Goal: Information Seeking & Learning: Learn about a topic

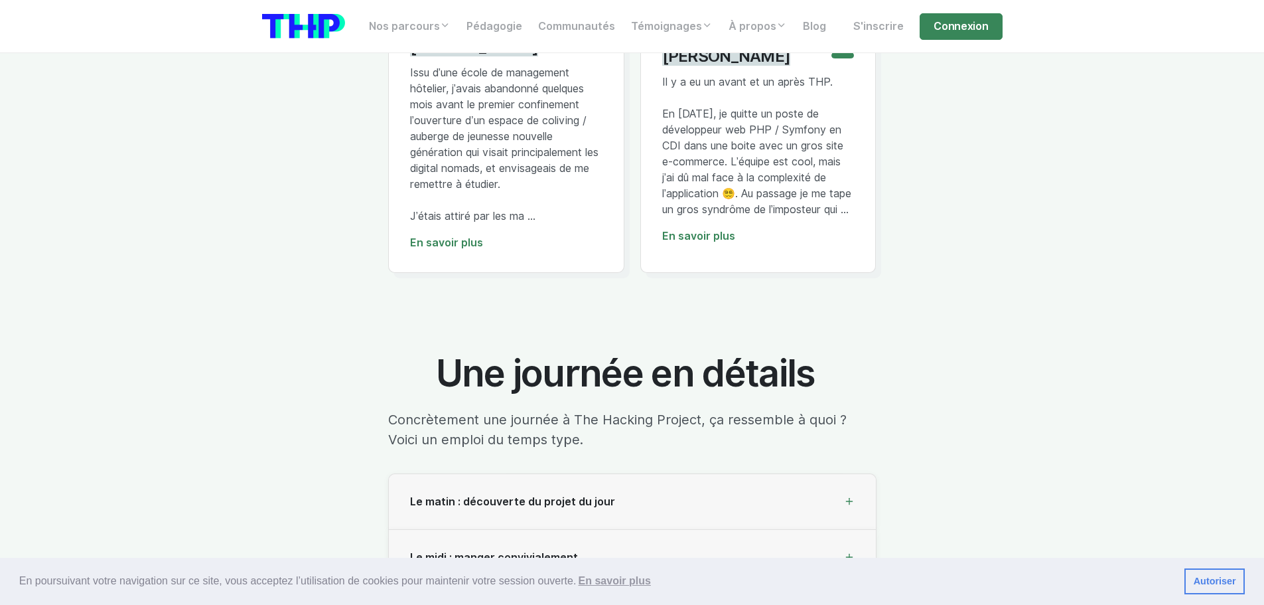
scroll to position [3717, 0]
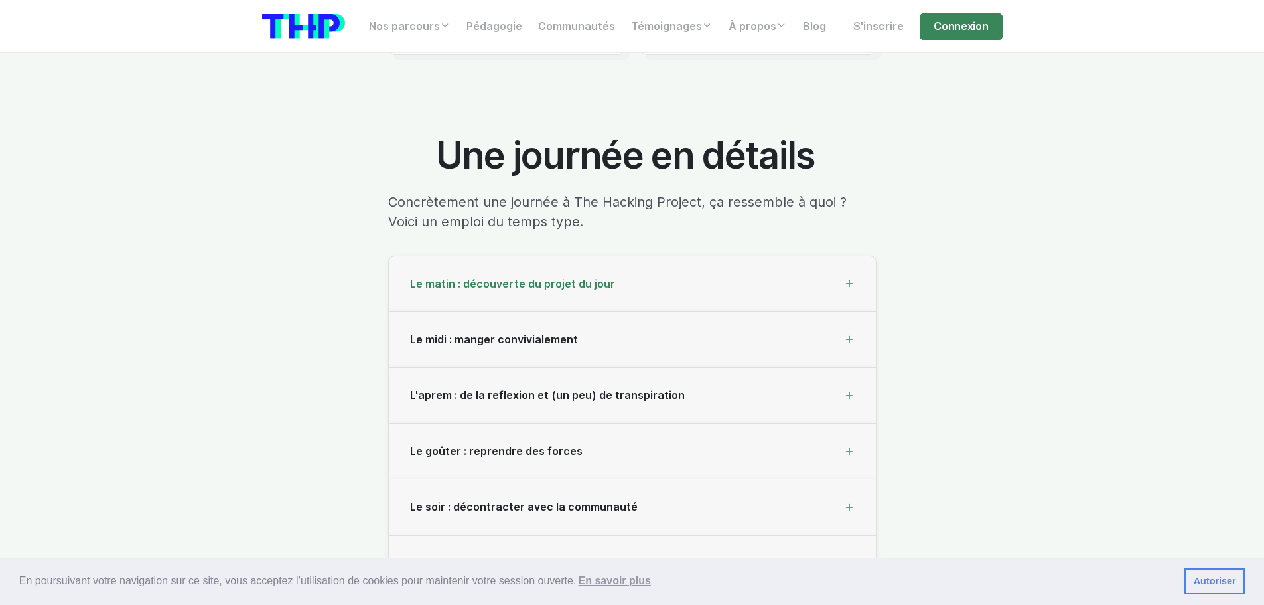
click at [853, 289] on icon at bounding box center [849, 283] width 11 height 11
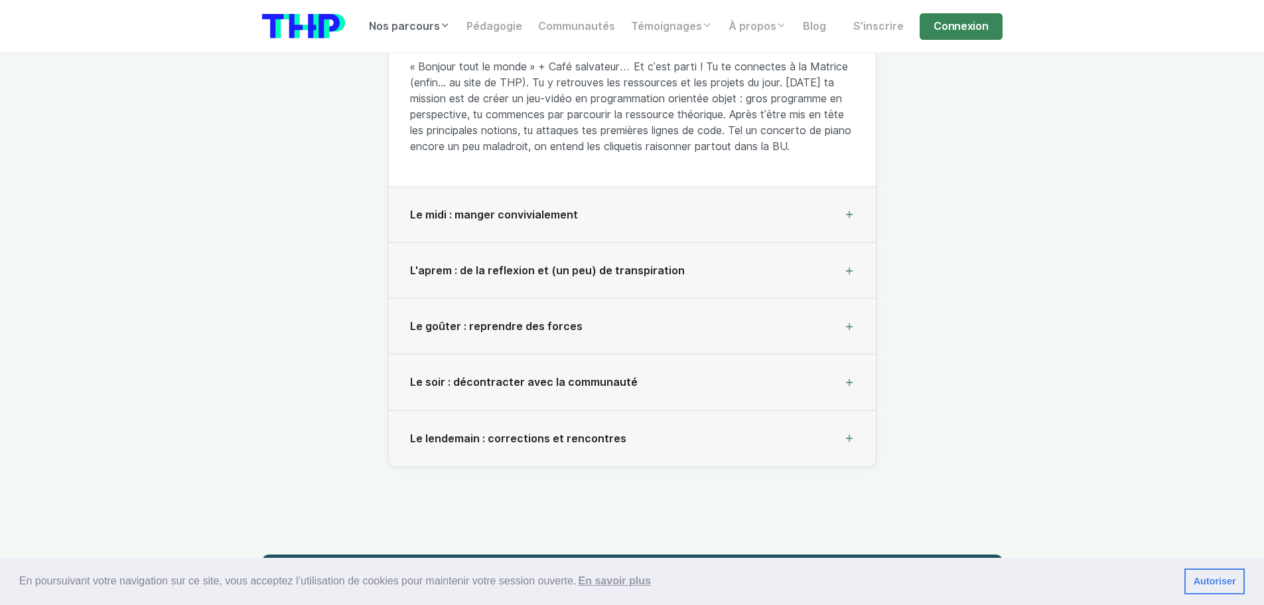
scroll to position [4049, 0]
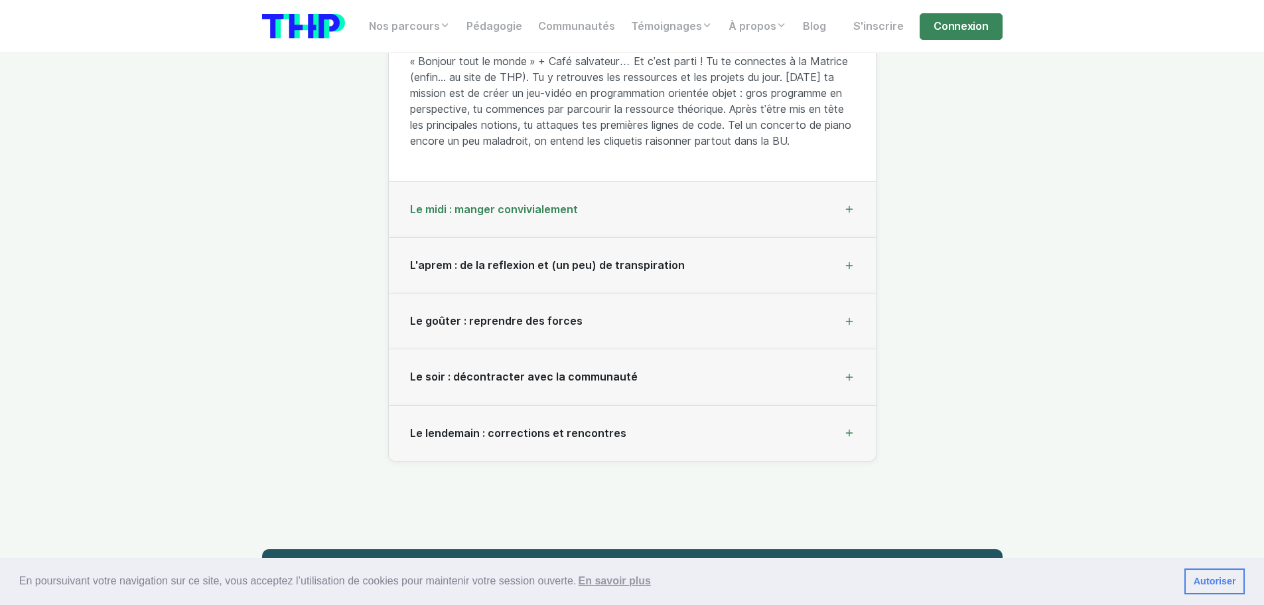
click at [853, 210] on div "Le midi : manger convivialement" at bounding box center [632, 210] width 487 height 56
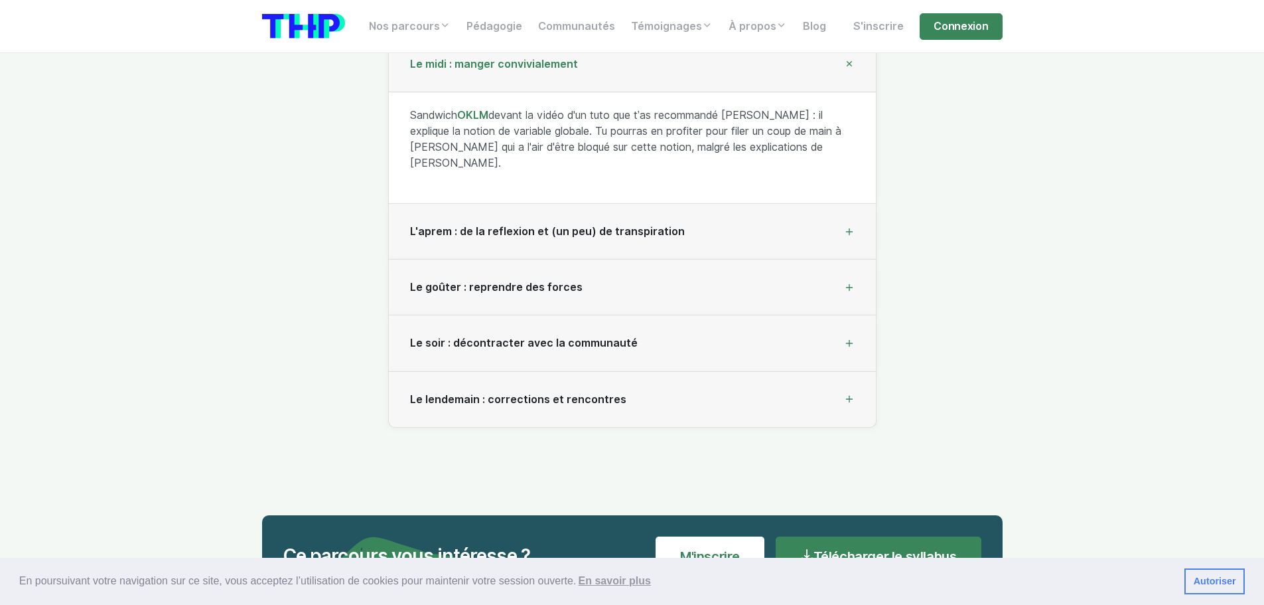
scroll to position [3916, 0]
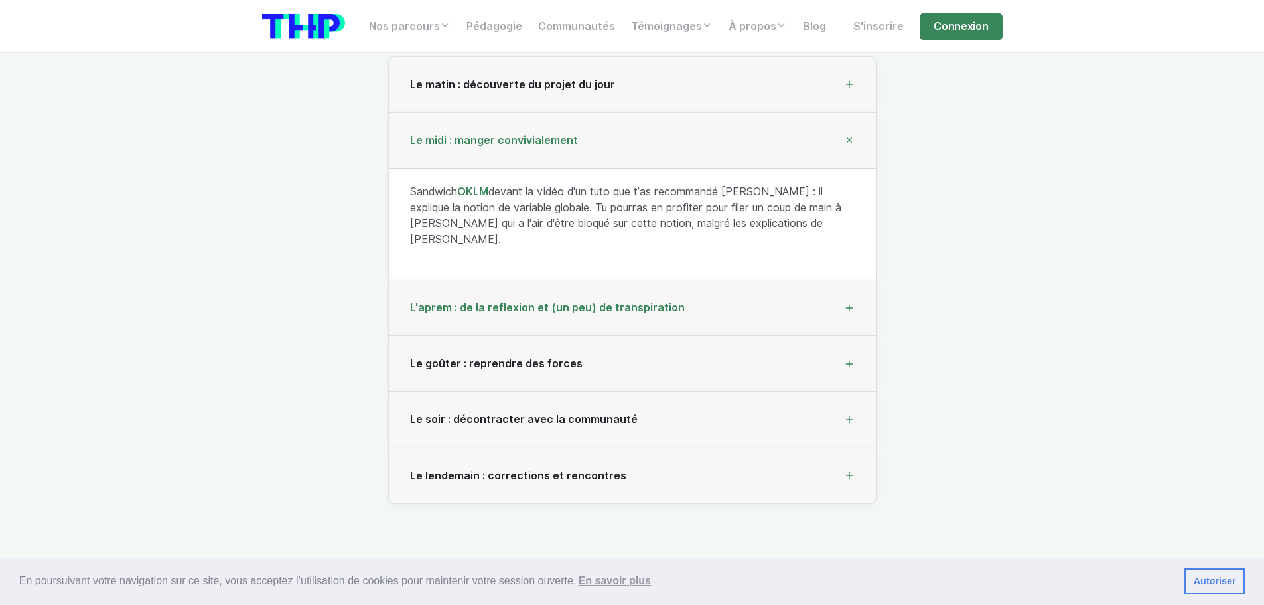
click at [465, 295] on div "L'aprem : de la reflexion et (un peu) de transpiration" at bounding box center [632, 308] width 487 height 56
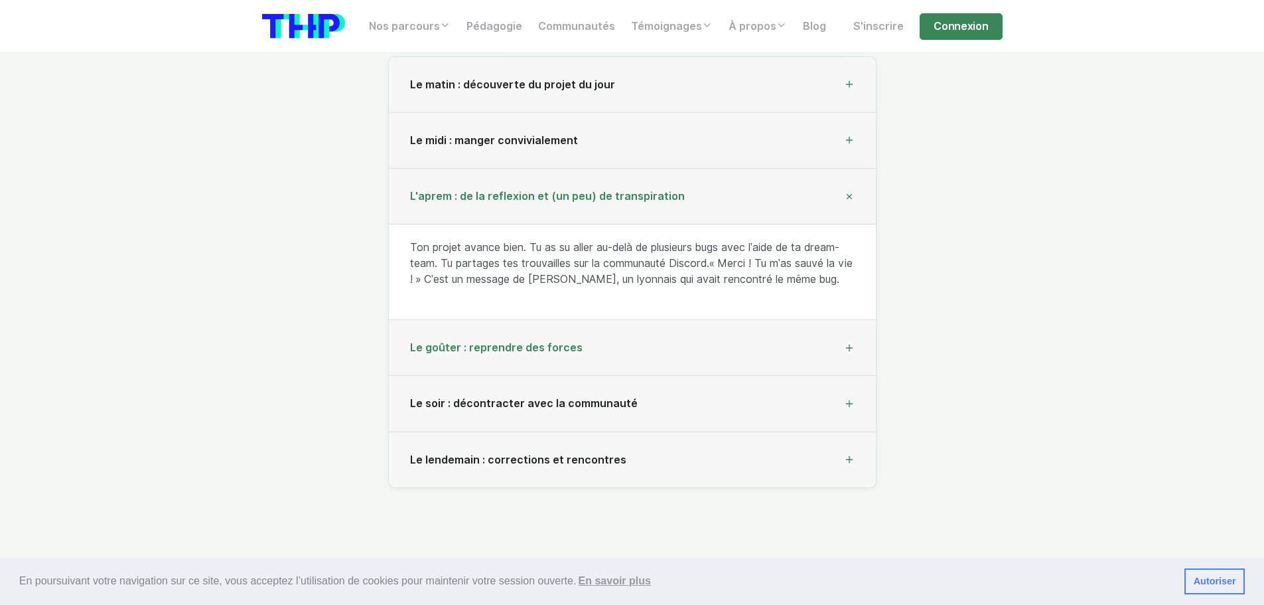
click at [439, 354] on span "Le goûter : reprendre des forces" at bounding box center [496, 347] width 173 height 13
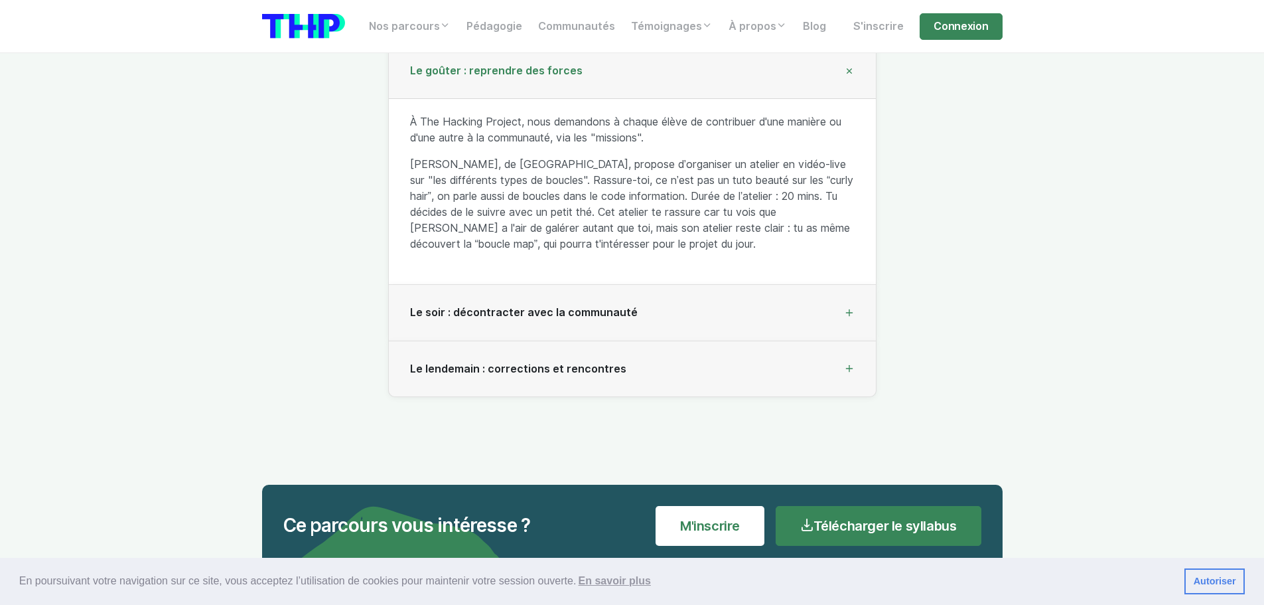
scroll to position [4115, 0]
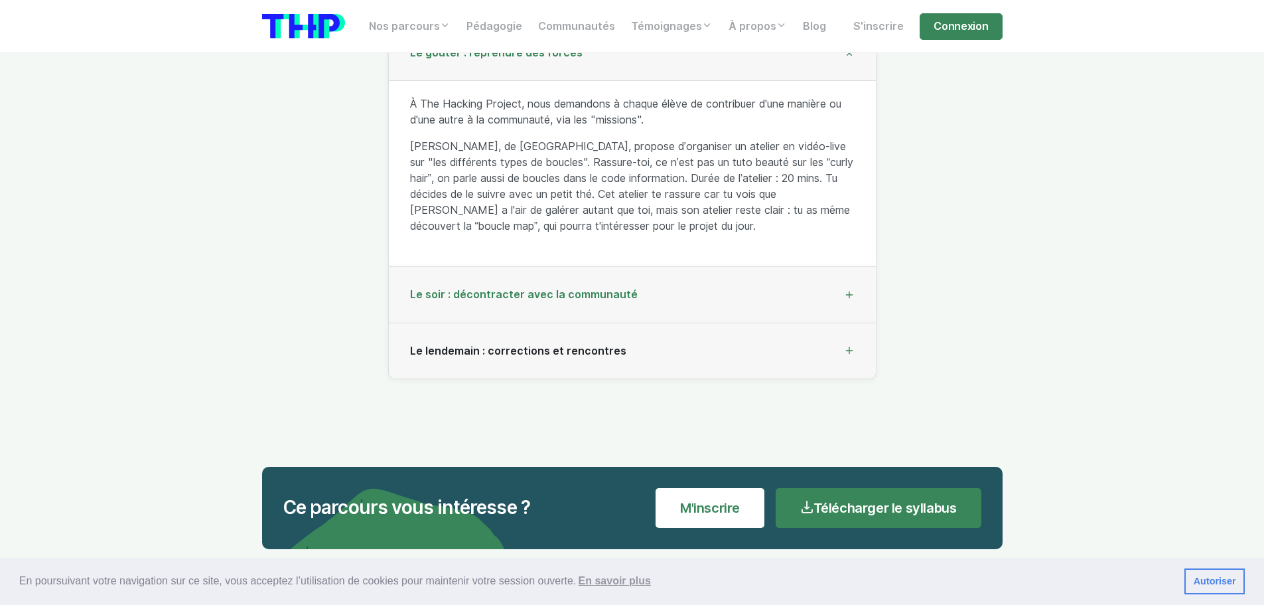
click at [645, 304] on div "Le soir : décontracter avec la communauté" at bounding box center [632, 295] width 487 height 56
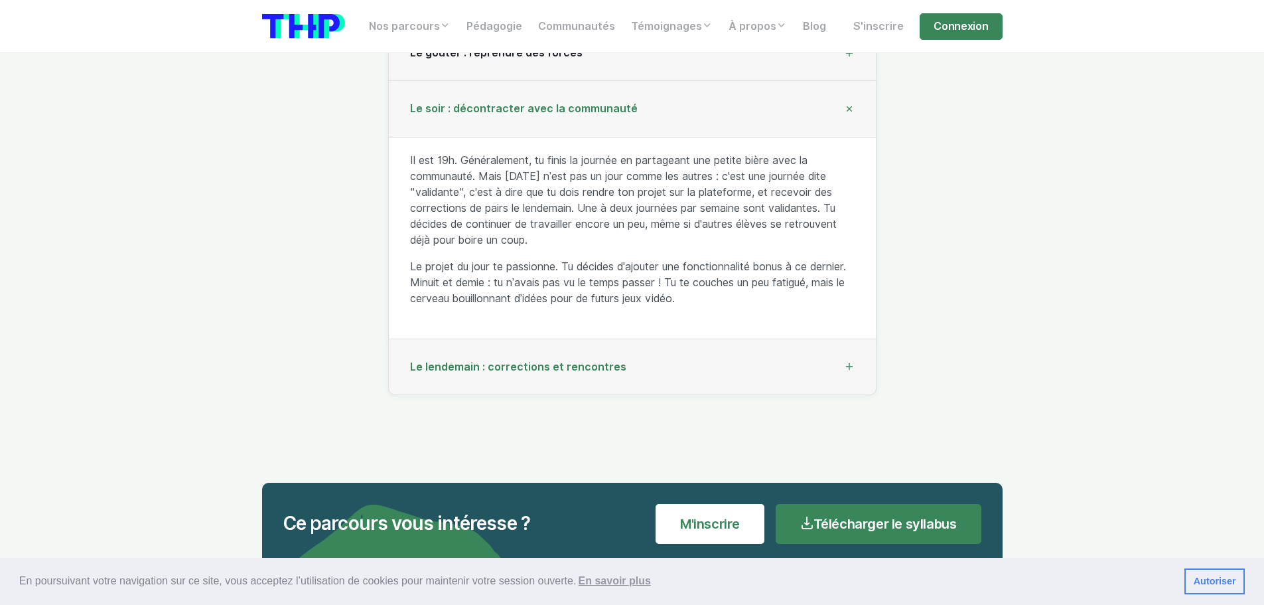
click at [431, 373] on span "Le lendemain : corrections et rencontres" at bounding box center [518, 366] width 216 height 13
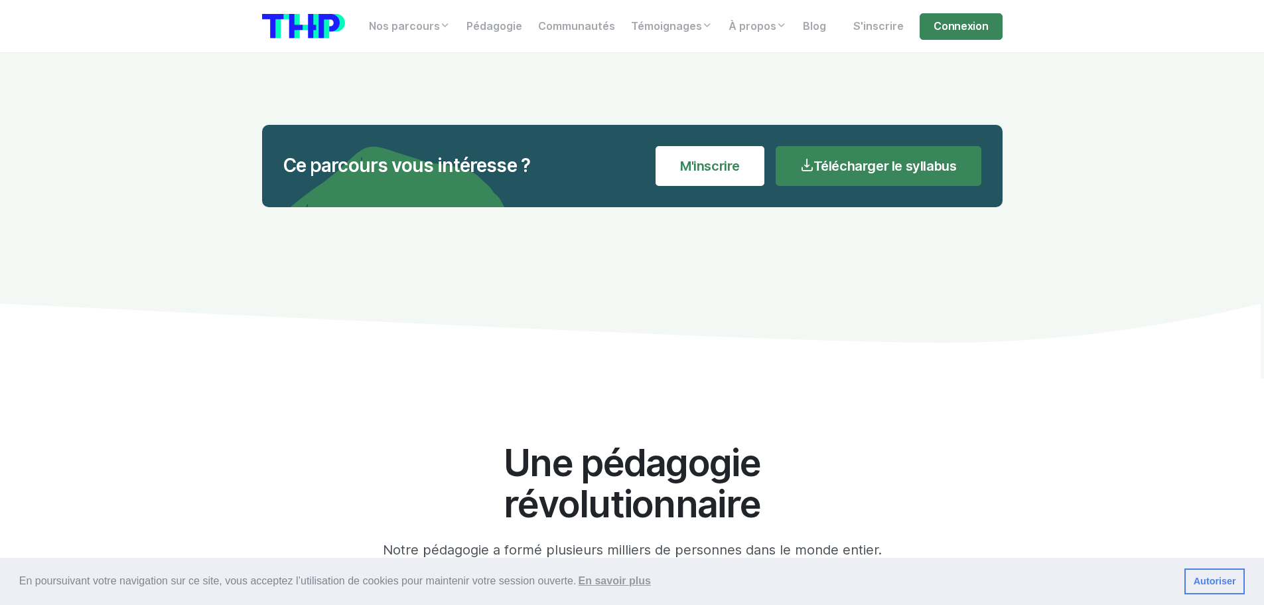
scroll to position [4513, 0]
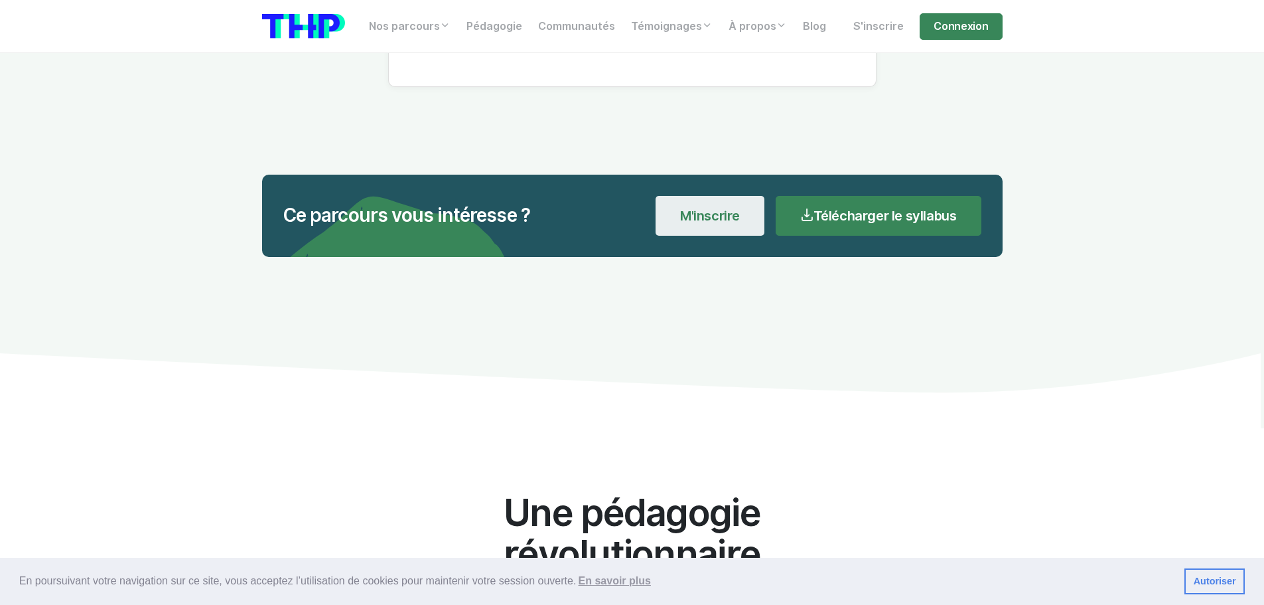
click at [664, 206] on link "M'inscrire" at bounding box center [710, 216] width 109 height 40
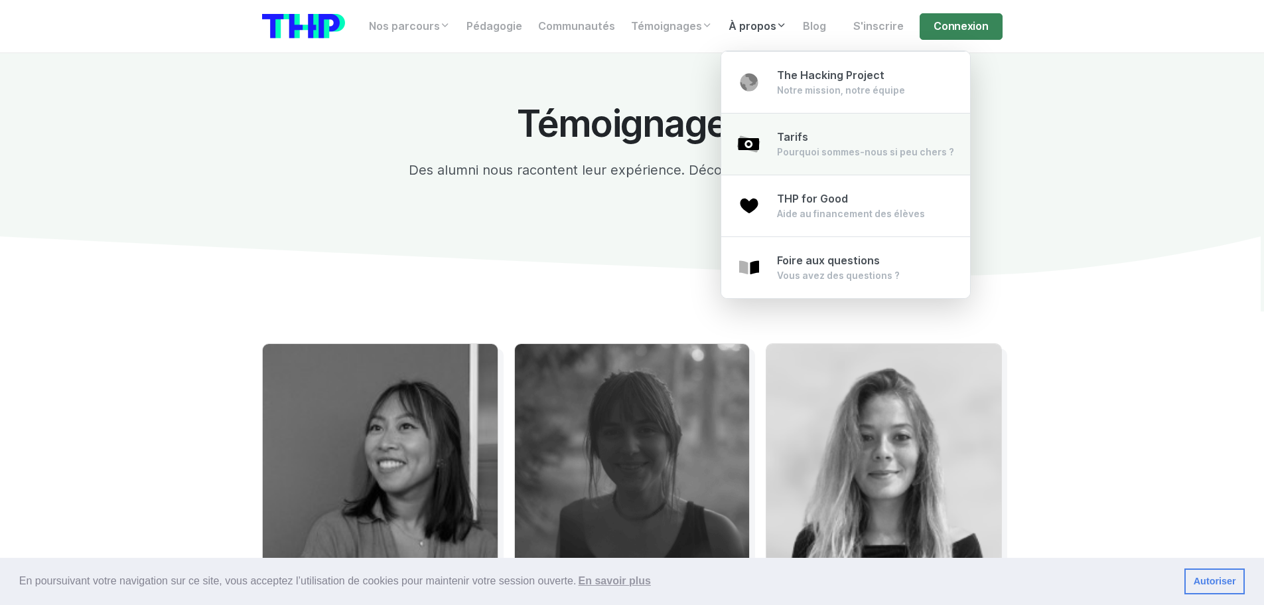
click at [826, 149] on div "Pourquoi sommes-nous si peu chers ?" at bounding box center [865, 151] width 177 height 13
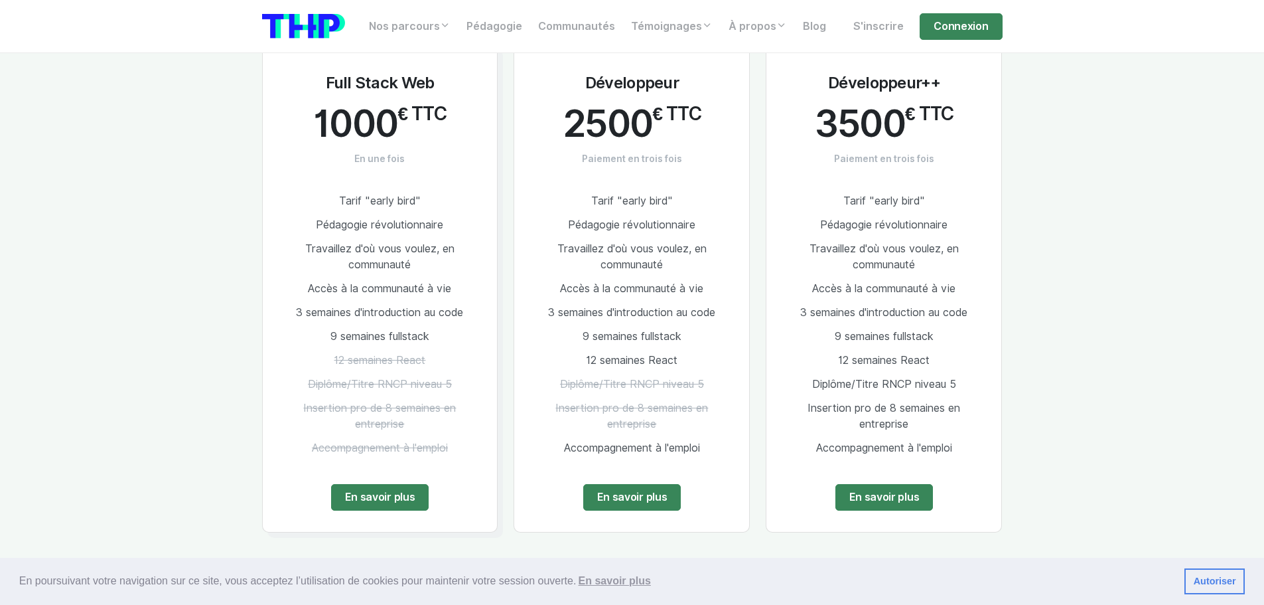
scroll to position [1792, 0]
click at [858, 483] on link "En savoir plus" at bounding box center [885, 496] width 98 height 27
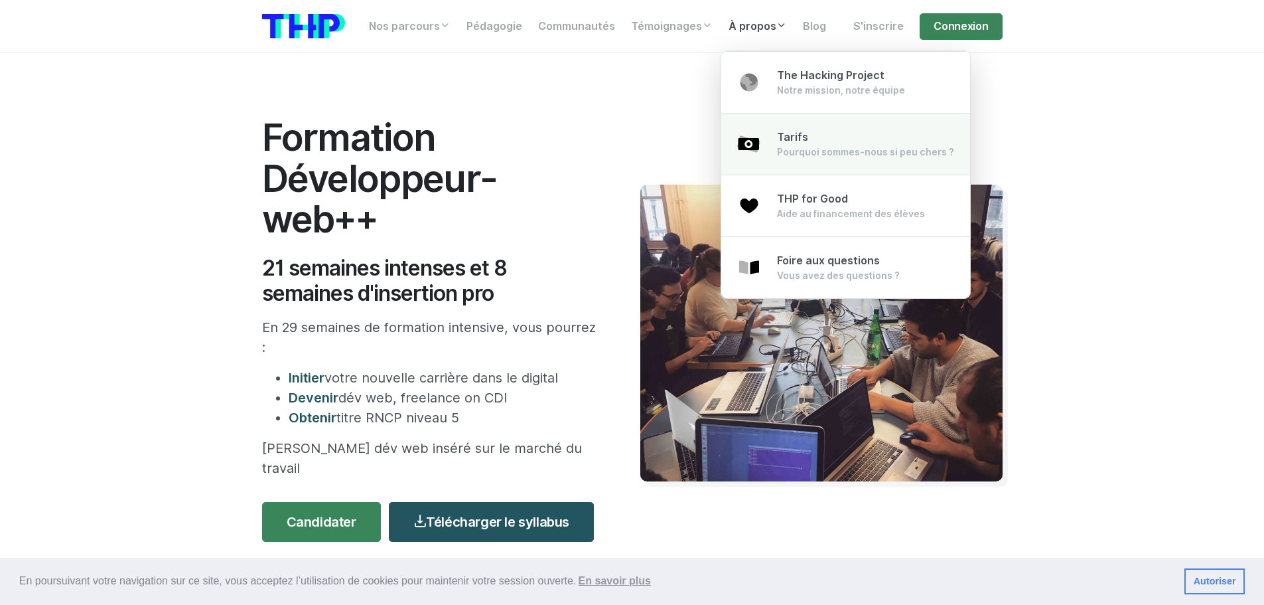
click at [822, 153] on div "Pourquoi sommes-nous si peu chers ?" at bounding box center [865, 151] width 177 height 13
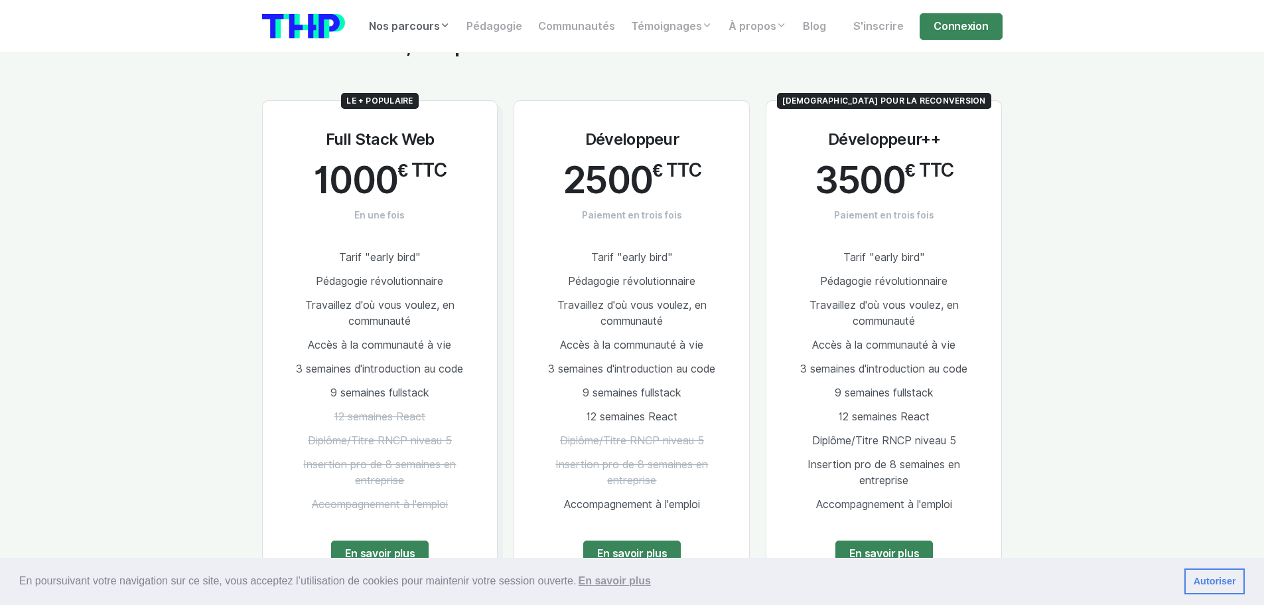
scroll to position [1726, 0]
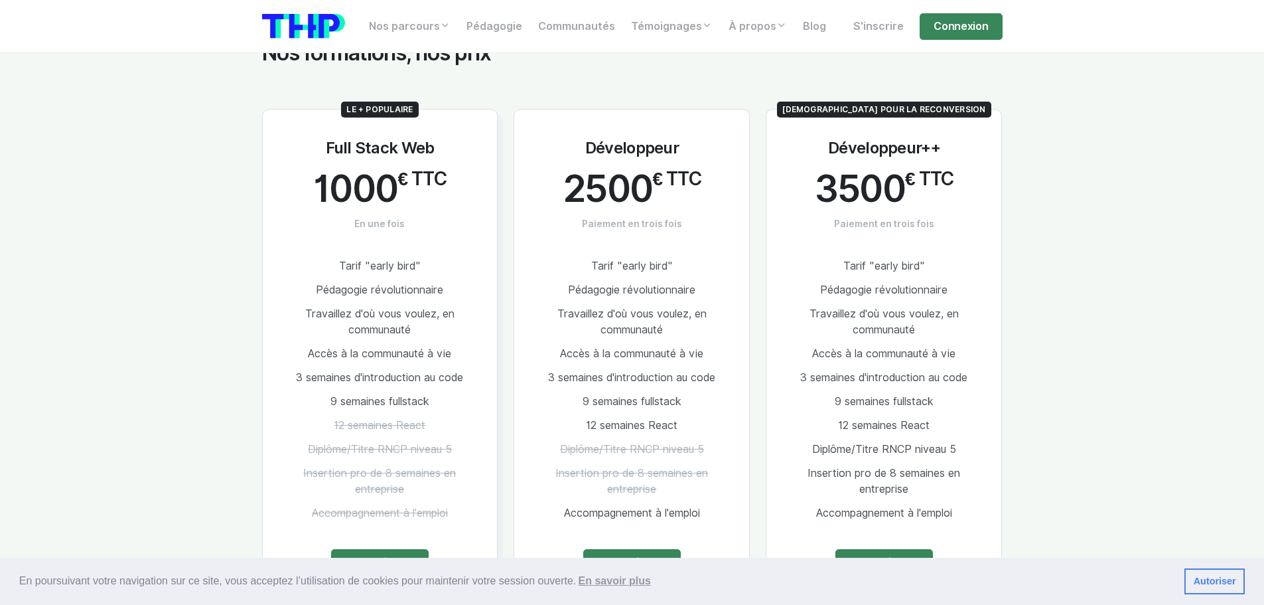
click at [1096, 92] on section "Nos formations, nos prix Le + populaire Full Stack Web 1000 € TTC En une fois T…" at bounding box center [632, 365] width 1264 height 776
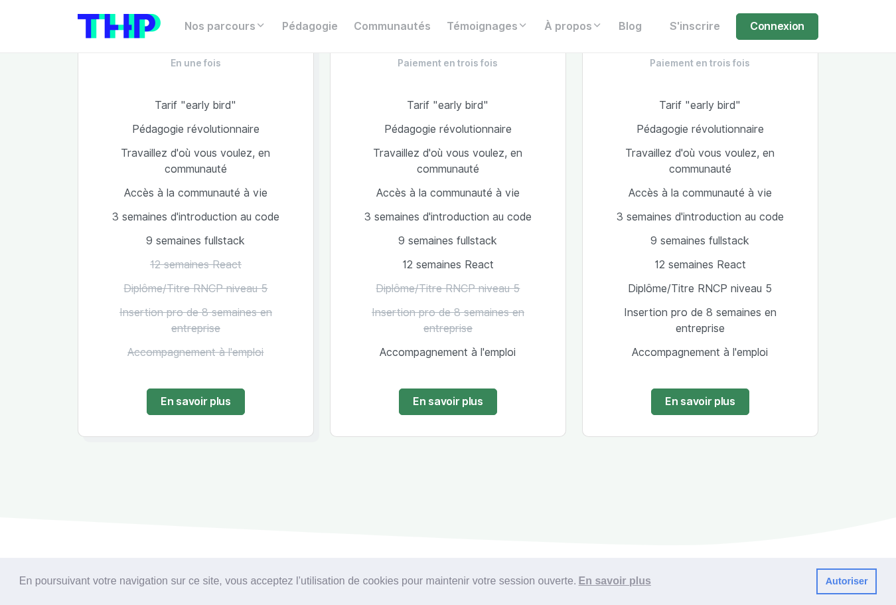
scroll to position [1880, 0]
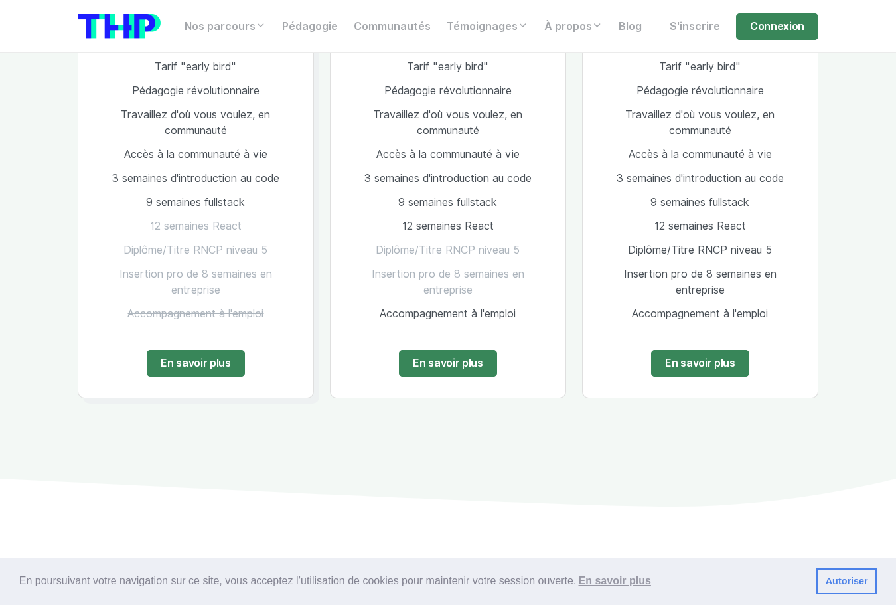
drag, startPoint x: 110, startPoint y: 157, endPoint x: 272, endPoint y: 154, distance: 162.7
click at [283, 167] on li "3 semaines d'introduction au code" at bounding box center [196, 179] width 192 height 24
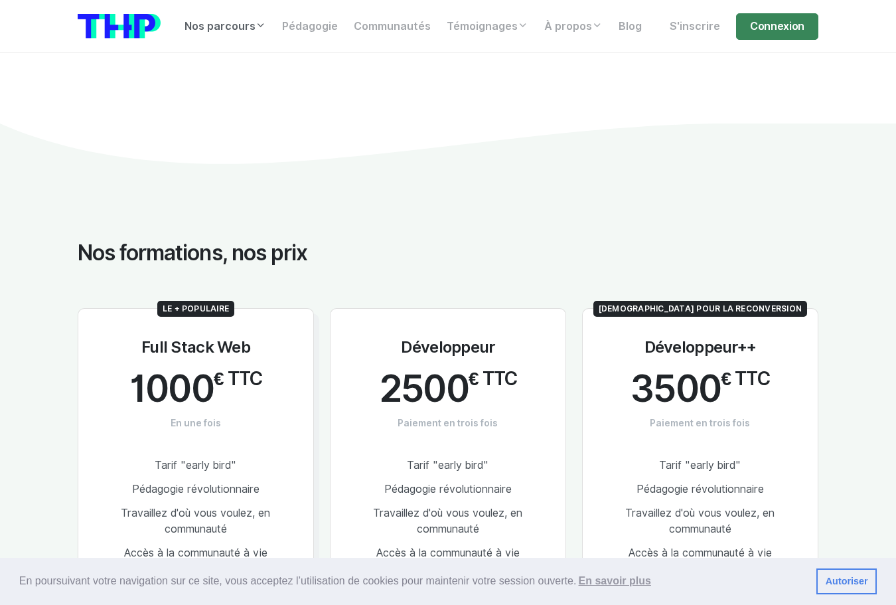
scroll to position [1681, 0]
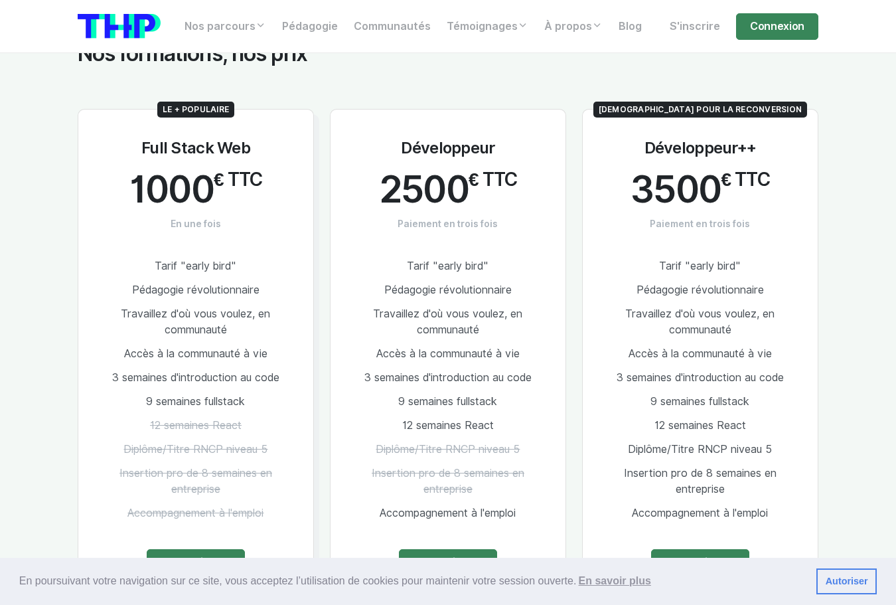
drag, startPoint x: 133, startPoint y: 113, endPoint x: 273, endPoint y: 133, distance: 140.7
click at [273, 133] on div "Le + populaire Full Stack Web 1000 € TTC En une fois Tarif "early bird" Pédagog…" at bounding box center [196, 353] width 236 height 489
click at [118, 133] on div "Le + populaire Full Stack Web 1000 € TTC En une fois Tarif "early bird" Pédagog…" at bounding box center [196, 353] width 236 height 489
drag, startPoint x: 92, startPoint y: 121, endPoint x: 100, endPoint y: 130, distance: 11.7
click at [92, 121] on div "Le + populaire Full Stack Web 1000 € TTC En une fois Tarif "early bird" Pédagog…" at bounding box center [196, 353] width 236 height 489
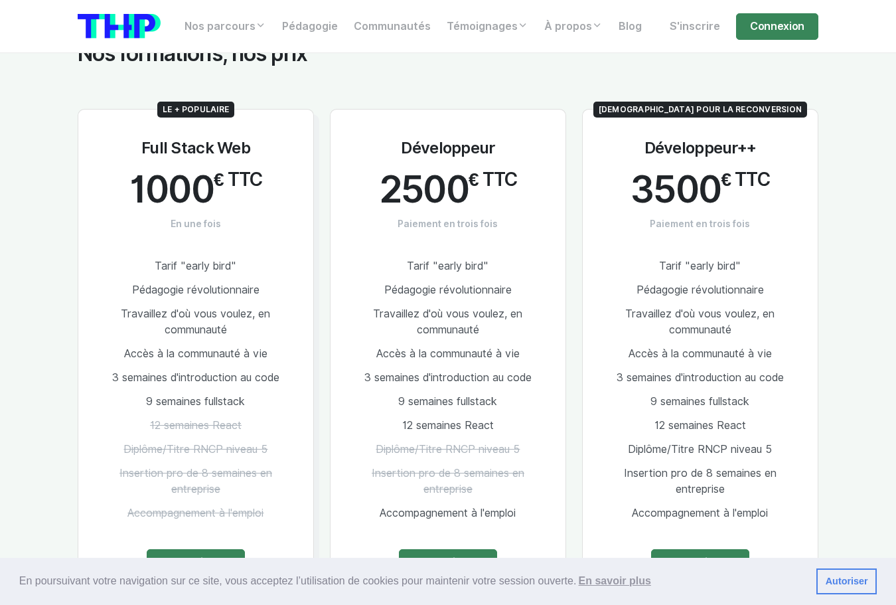
click at [60, 276] on section "Nos formations, nos prix Le + populaire Full Stack Web 1000 € TTC En une fois T…" at bounding box center [448, 354] width 896 height 754
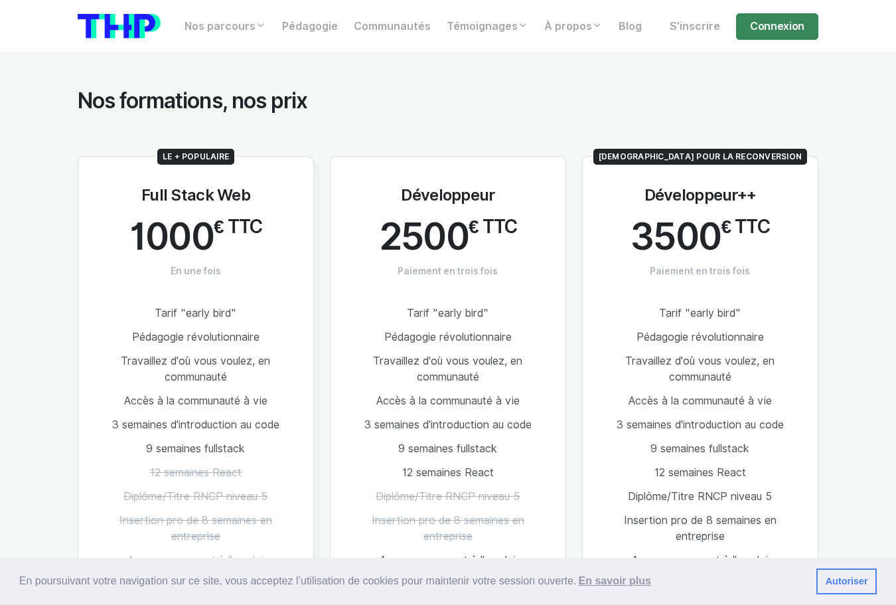
scroll to position [1814, 0]
